Goal: Task Accomplishment & Management: Use online tool/utility

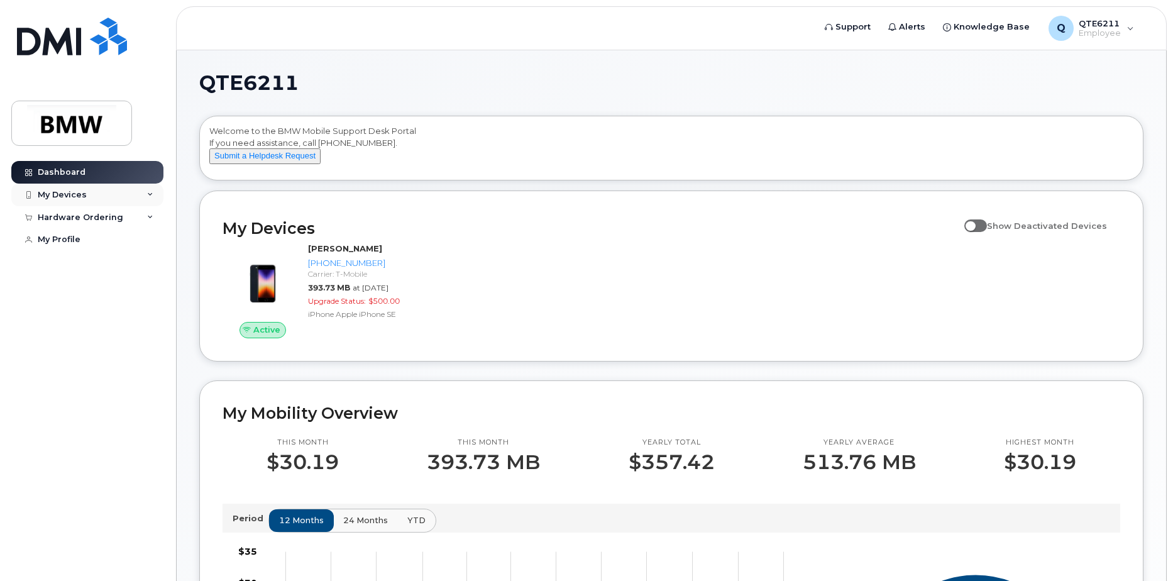
click at [130, 197] on div "My Devices" at bounding box center [87, 195] width 152 height 23
click at [119, 259] on div "([PERSON_NAME])" at bounding box center [115, 253] width 77 height 11
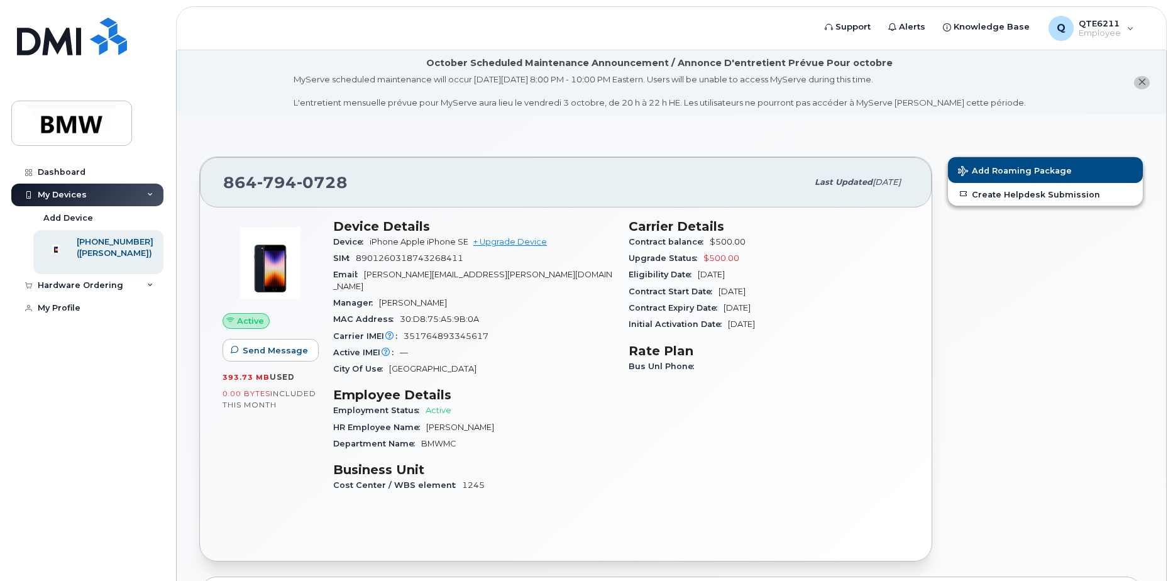
scroll to position [63, 0]
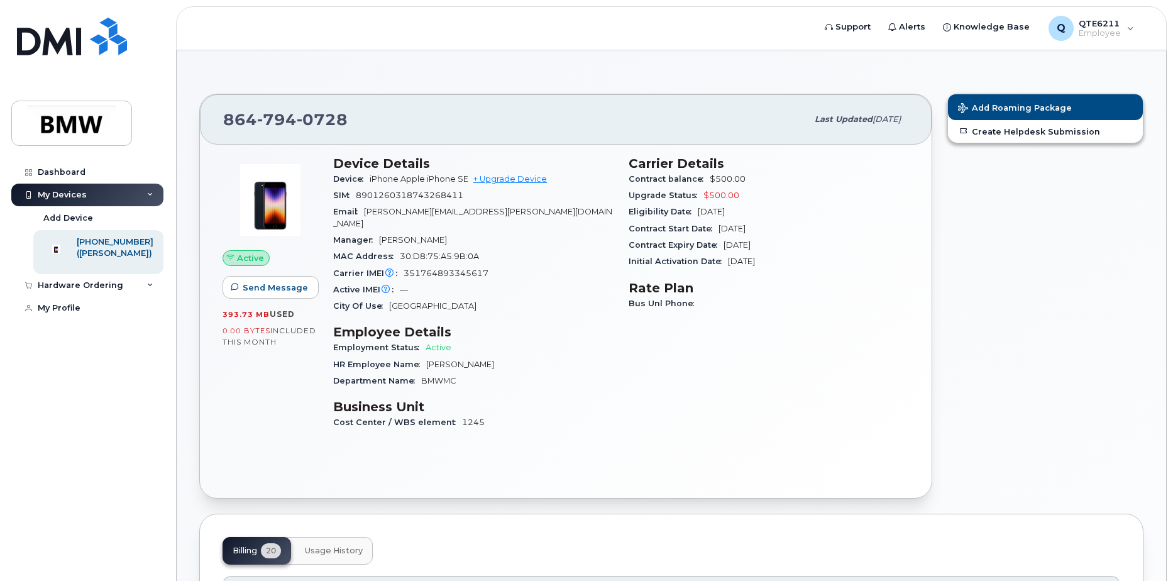
click at [582, 380] on div "Device Details Device iPhone Apple iPhone SE + Upgrade Device SIM 8901260318743…" at bounding box center [474, 298] width 296 height 301
click at [521, 176] on link "+ Upgrade Device" at bounding box center [511, 178] width 74 height 9
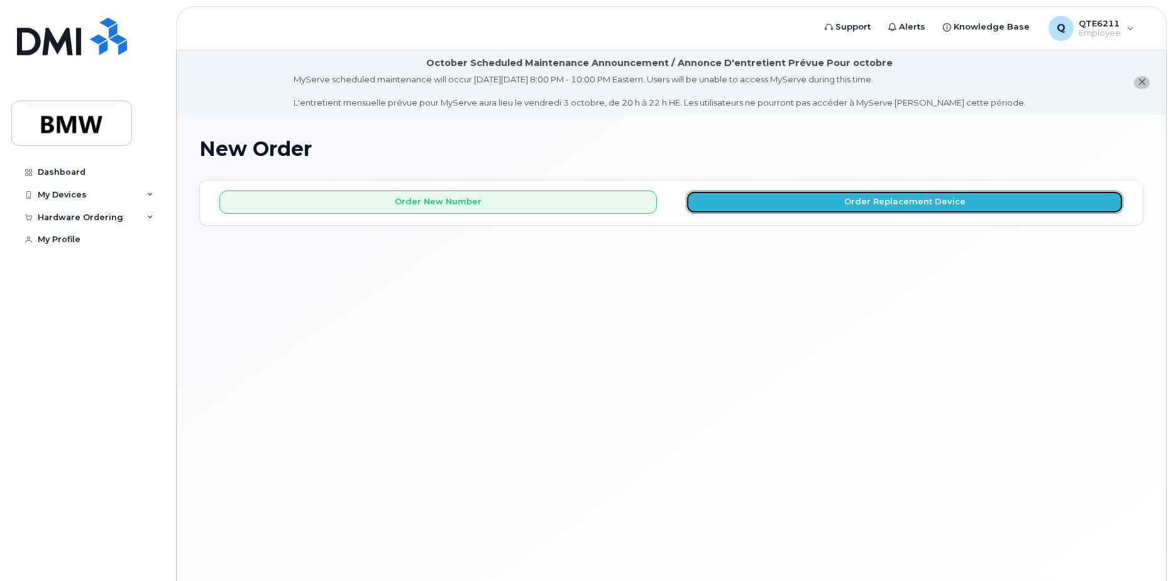
click at [865, 204] on button "Order Replacement Device" at bounding box center [905, 202] width 438 height 23
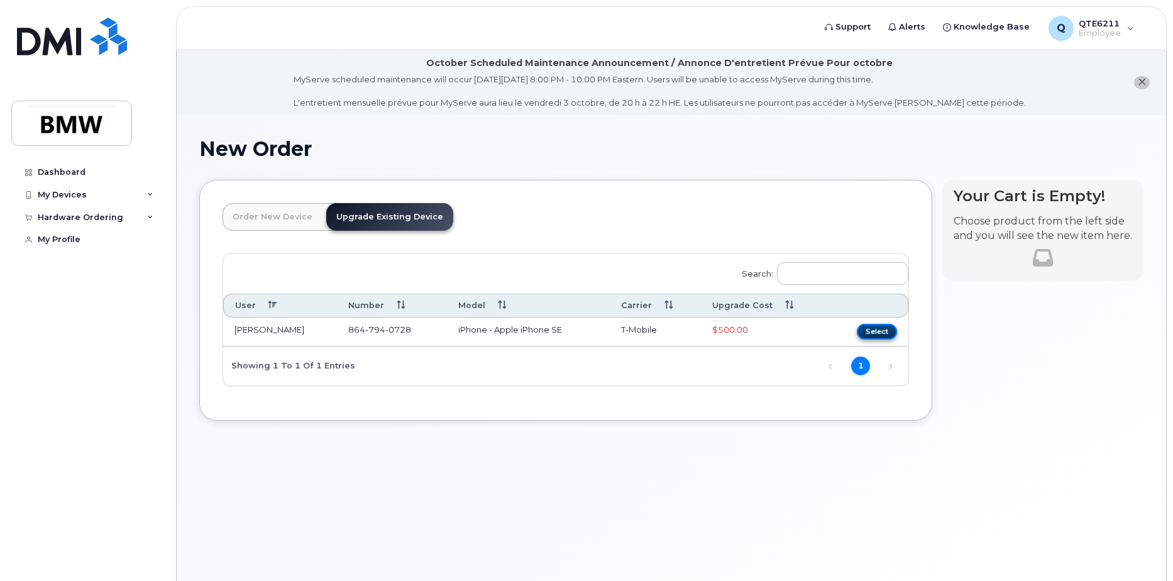
click at [882, 330] on button "Select" at bounding box center [877, 332] width 40 height 16
